Goal: Task Accomplishment & Management: Complete application form

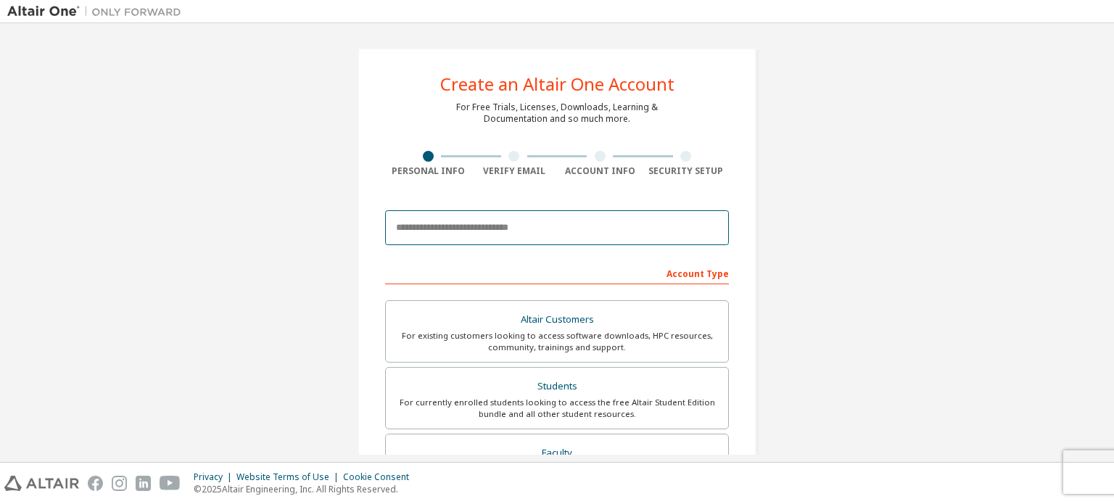
click at [526, 231] on body "Create an Altair One Account For Free Trials, Licenses, Downloads, Learning & D…" at bounding box center [557, 252] width 1114 height 504
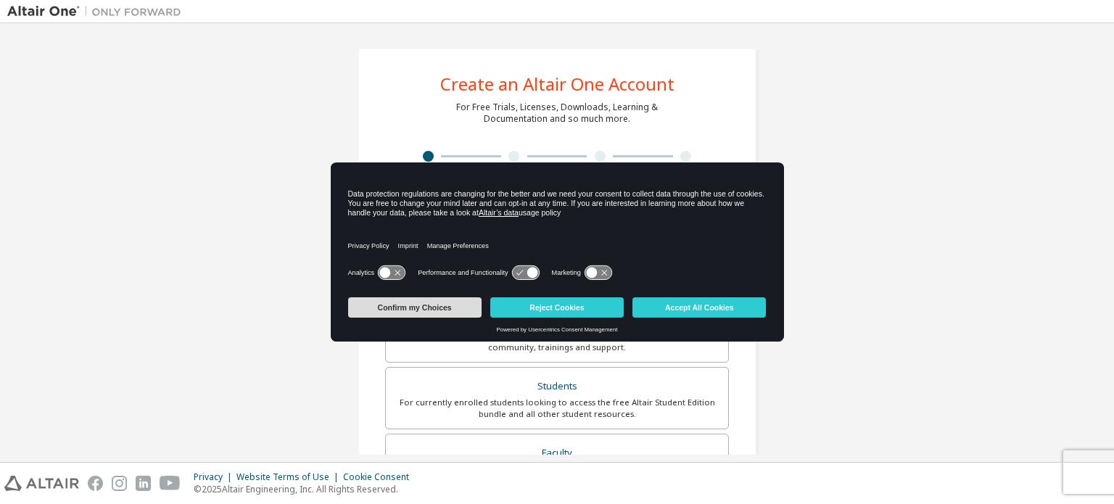
click at [453, 302] on button "Confirm my Choices" at bounding box center [414, 307] width 133 height 20
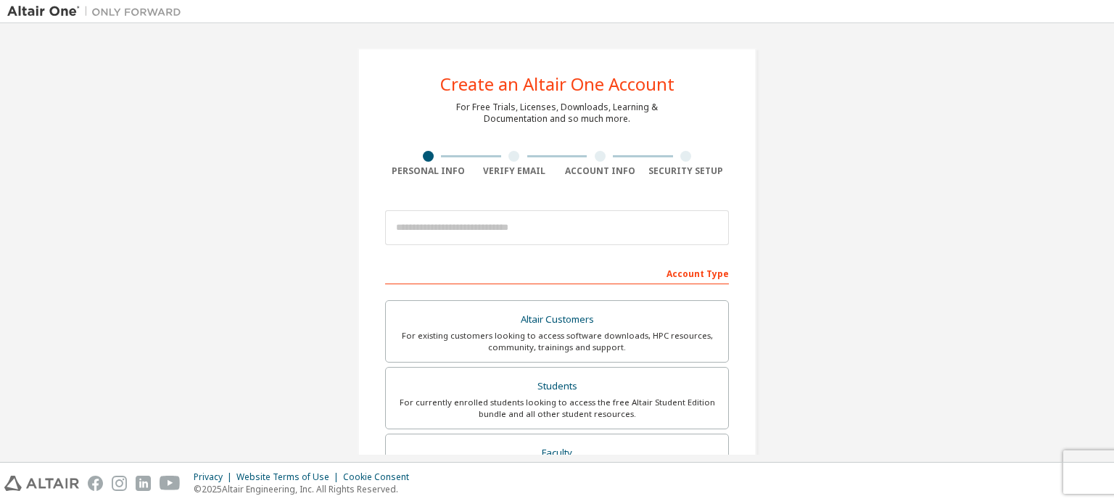
click at [467, 245] on div at bounding box center [557, 227] width 344 height 49
click at [470, 231] on input "email" at bounding box center [557, 227] width 344 height 35
type input "**********"
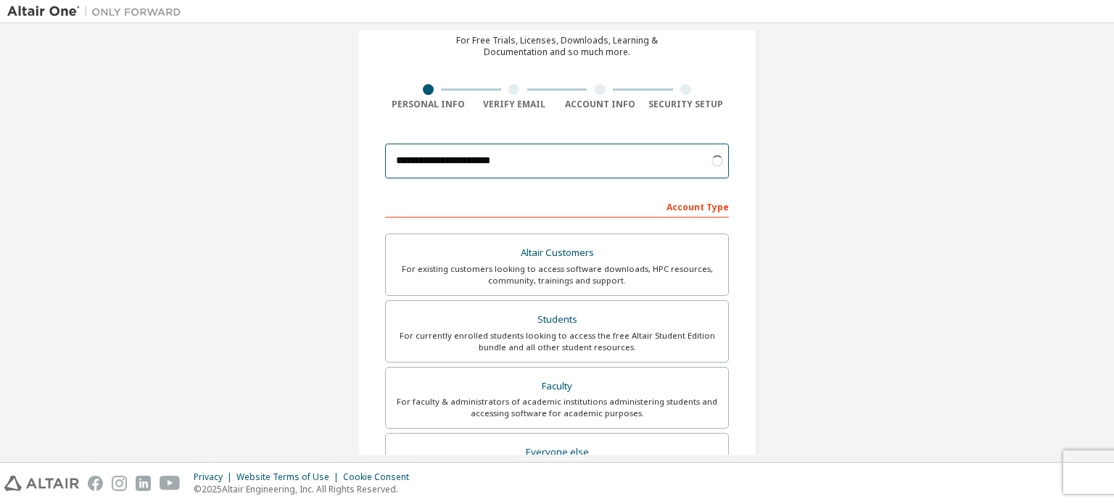
scroll to position [73, 0]
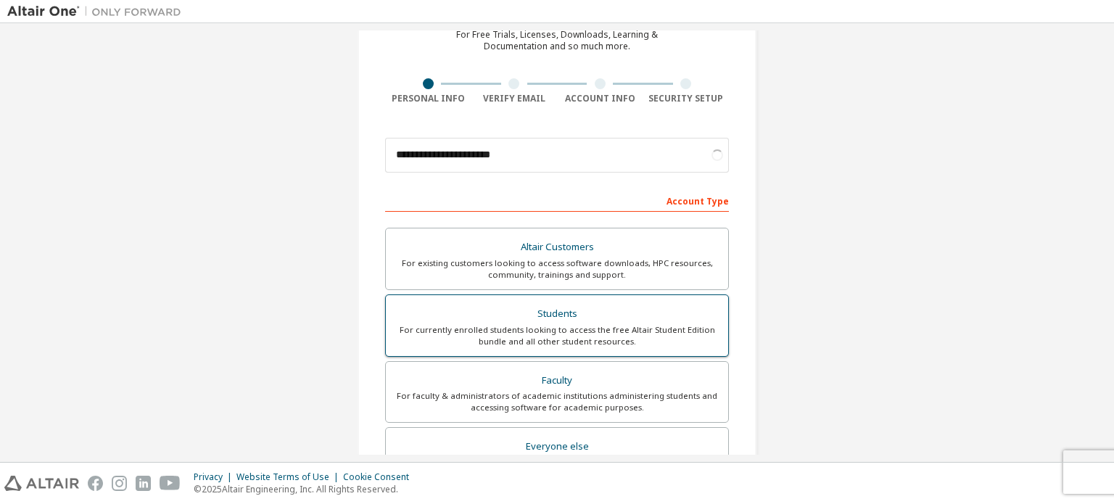
click at [546, 318] on div "Students" at bounding box center [557, 314] width 325 height 20
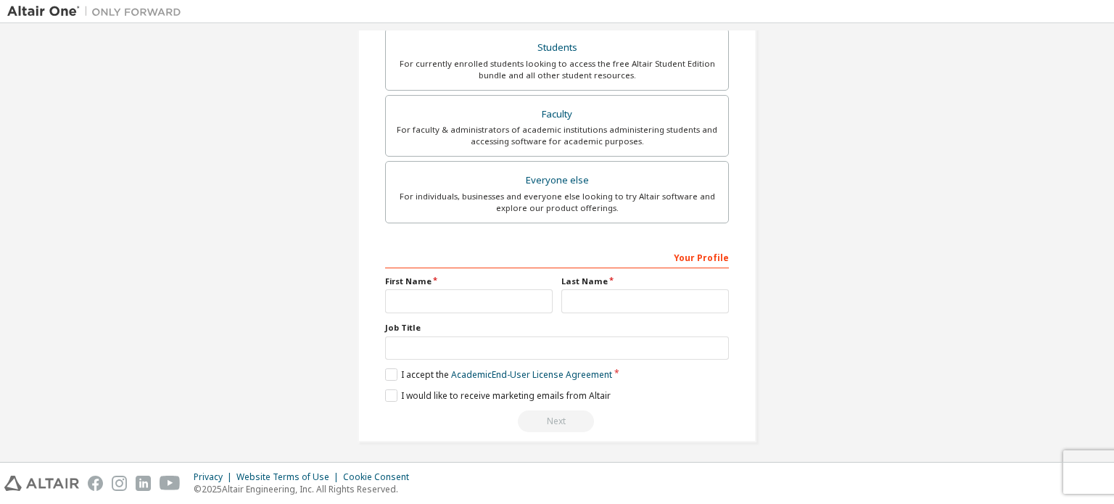
scroll to position [340, 0]
click at [514, 301] on input "text" at bounding box center [469, 300] width 168 height 24
type input "*****"
type input "*******"
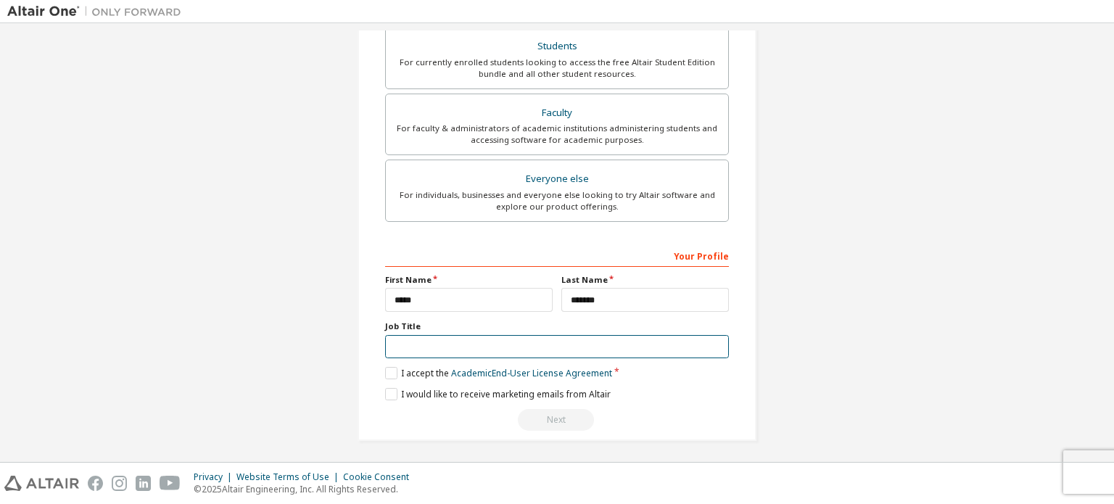
click at [506, 339] on input "text" at bounding box center [557, 347] width 344 height 24
type input "*******"
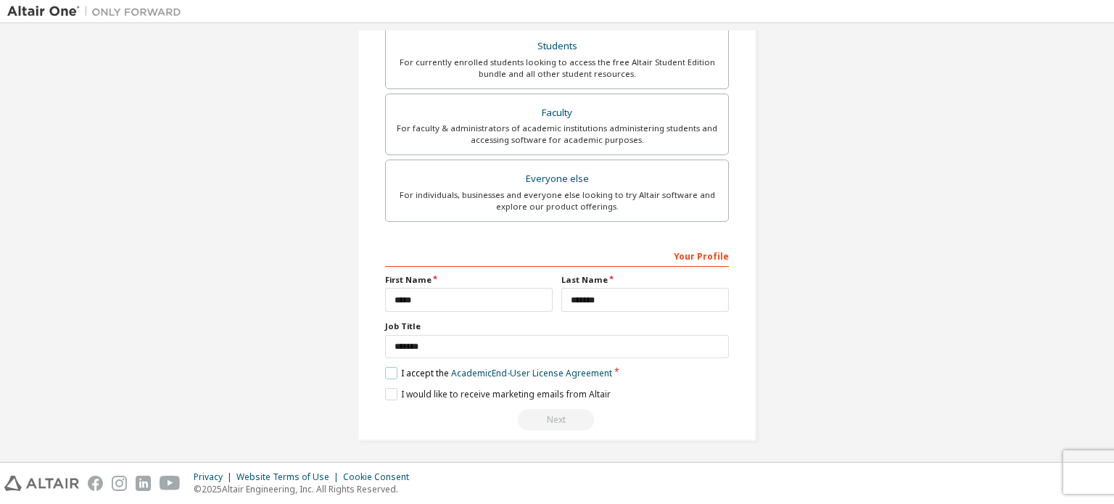
click at [389, 371] on label "I accept the Academic End-User License Agreement" at bounding box center [498, 373] width 227 height 12
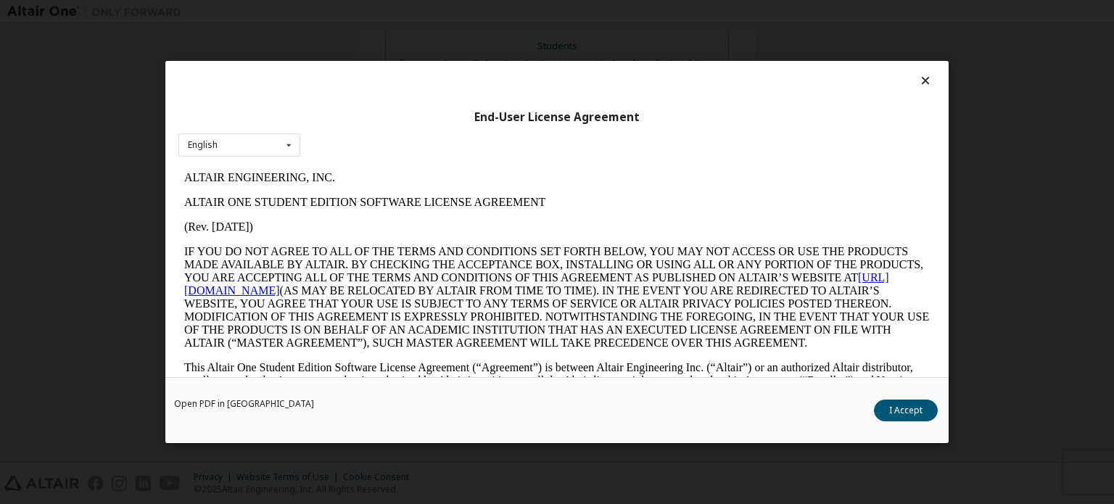
scroll to position [0, 0]
click at [897, 406] on button "I Accept" at bounding box center [906, 411] width 64 height 22
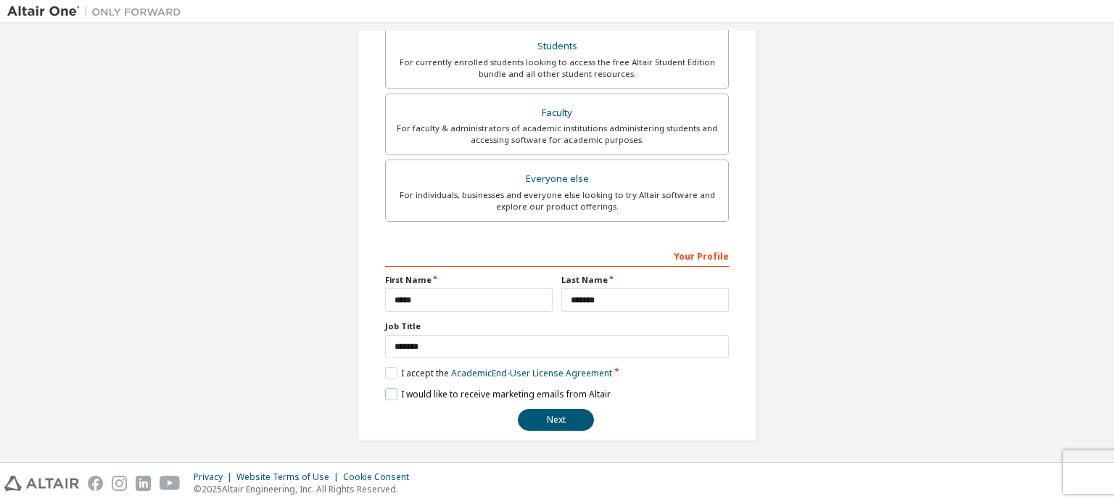
click at [388, 388] on label "I would like to receive marketing emails from Altair" at bounding box center [498, 394] width 226 height 12
click at [534, 417] on button "Next" at bounding box center [556, 420] width 76 height 22
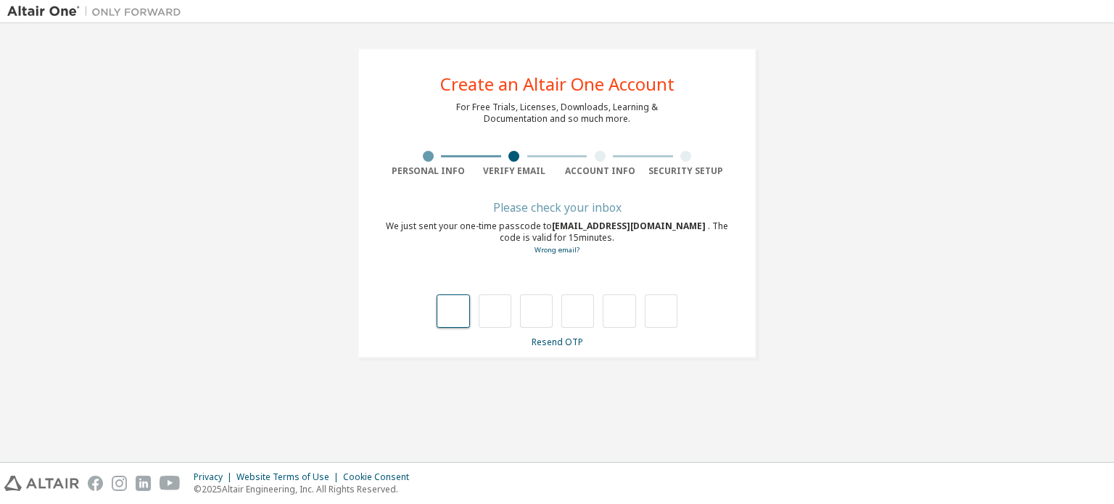
click at [455, 318] on input "text" at bounding box center [453, 311] width 33 height 33
type input "*"
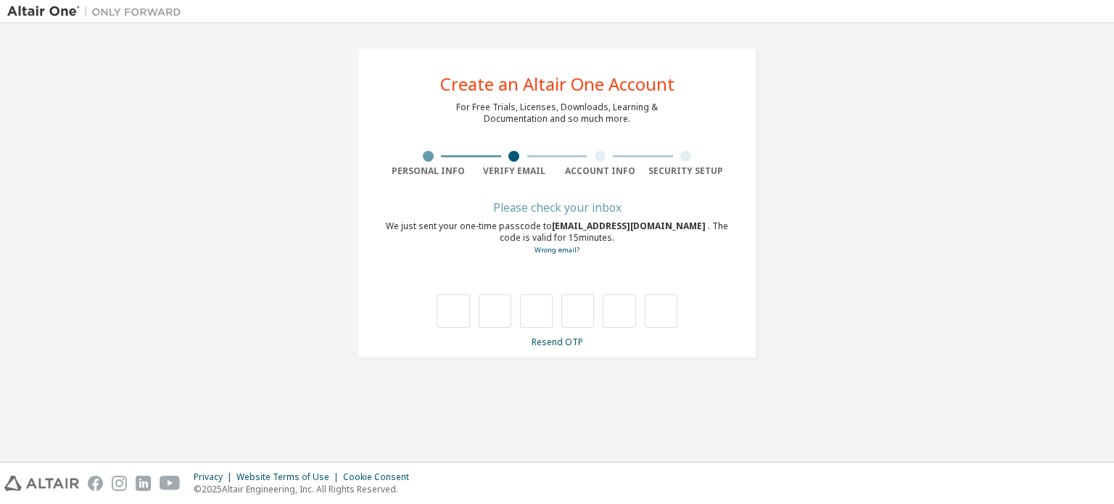
type input "*"
